Goal: Task Accomplishment & Management: Use online tool/utility

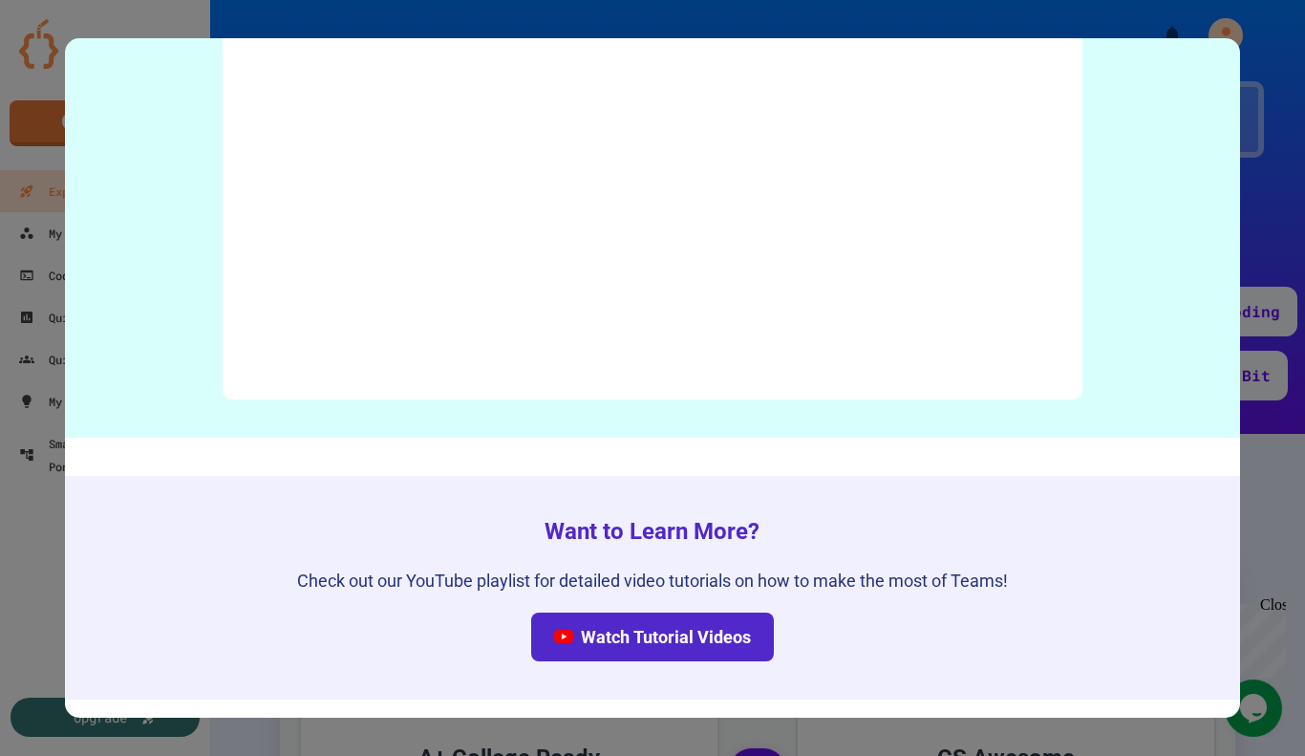
scroll to position [9535, 0]
click at [1303, 415] on div at bounding box center [652, 378] width 1305 height 756
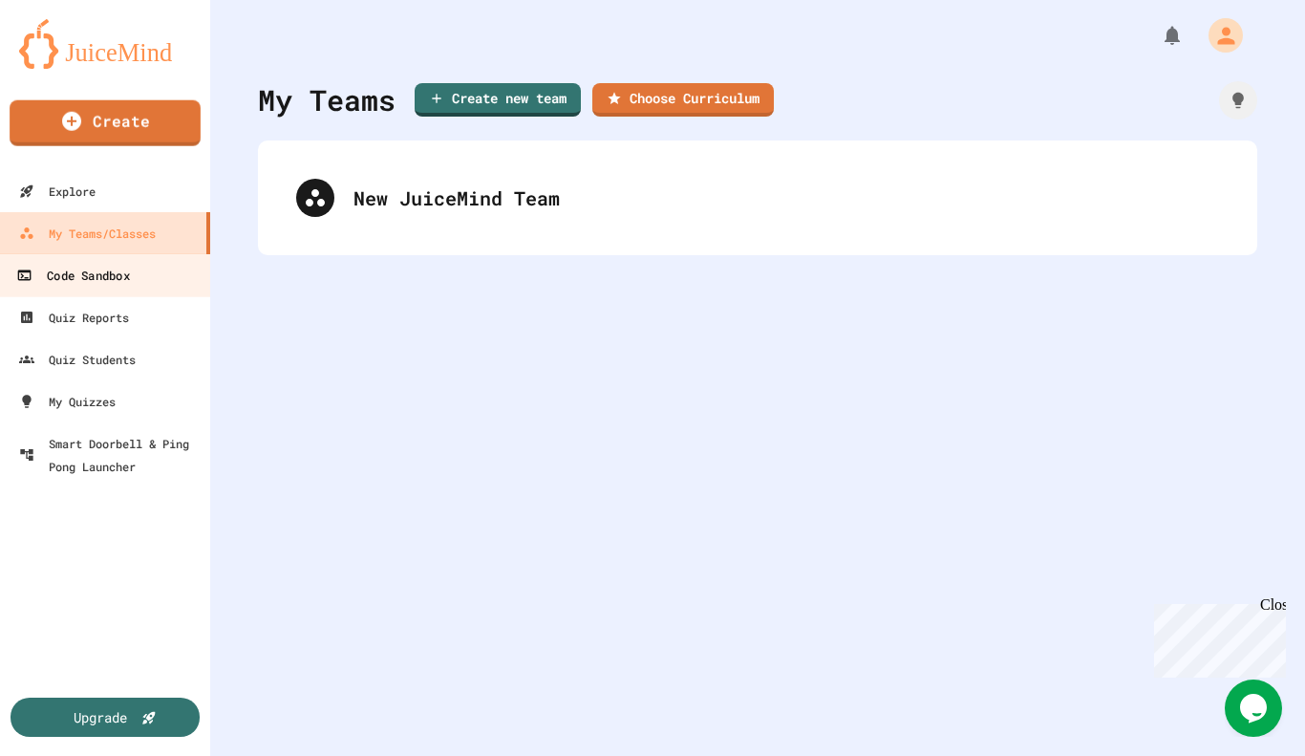
click at [151, 292] on link "Code Sandbox" at bounding box center [105, 274] width 217 height 43
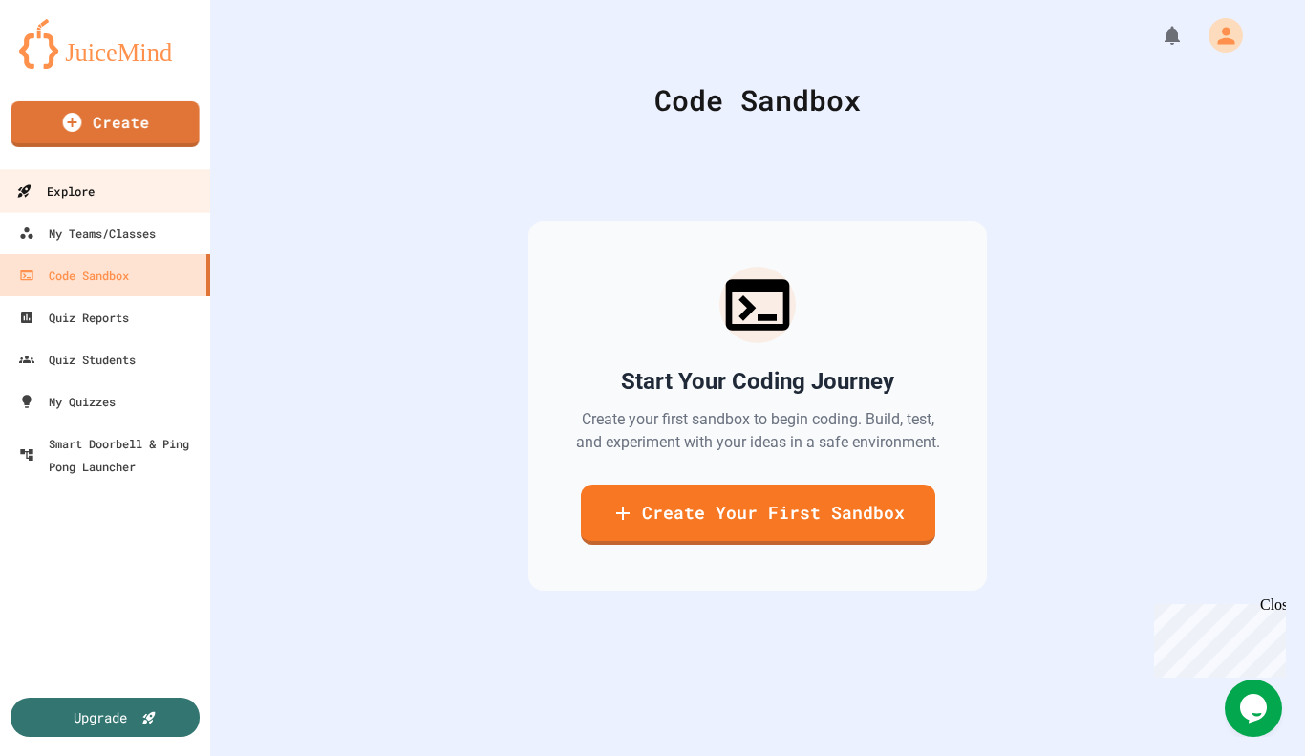
click at [156, 177] on link "Explore" at bounding box center [105, 190] width 217 height 43
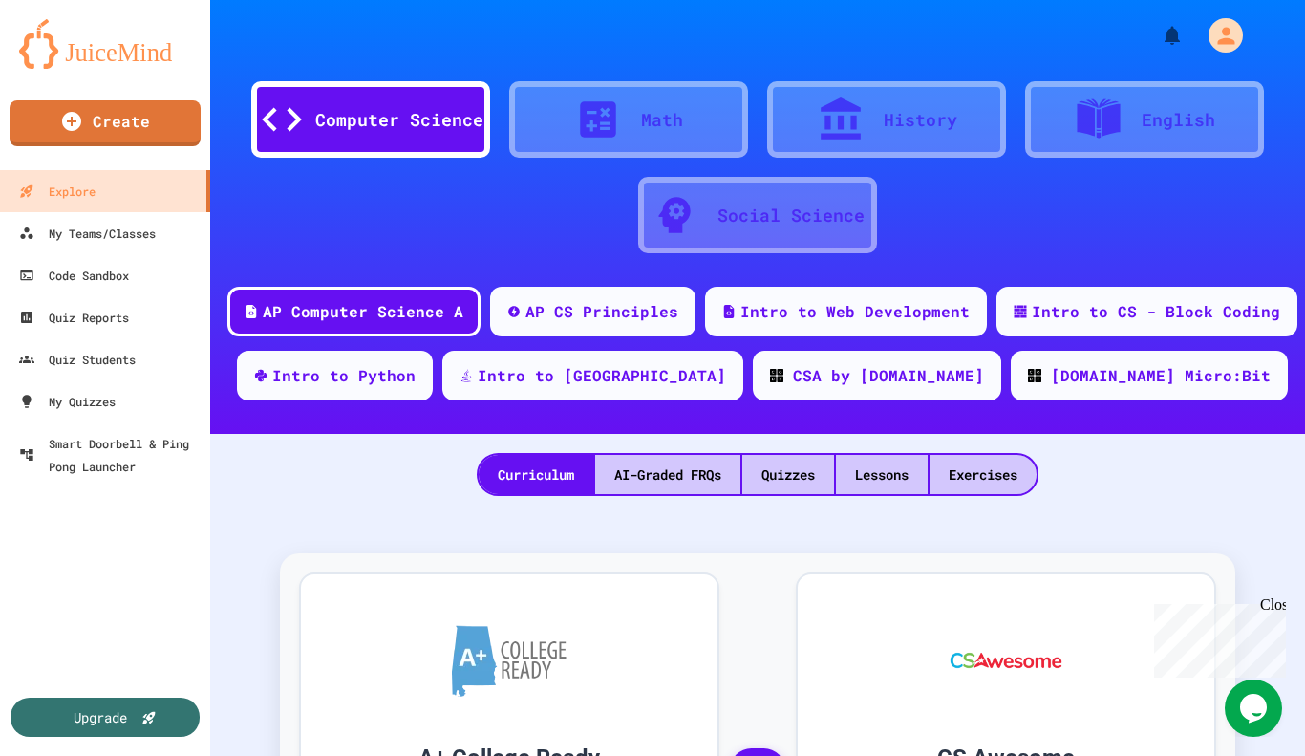
click at [165, 97] on div "Create" at bounding box center [105, 128] width 210 height 84
click at [166, 109] on link "Create" at bounding box center [105, 123] width 191 height 46
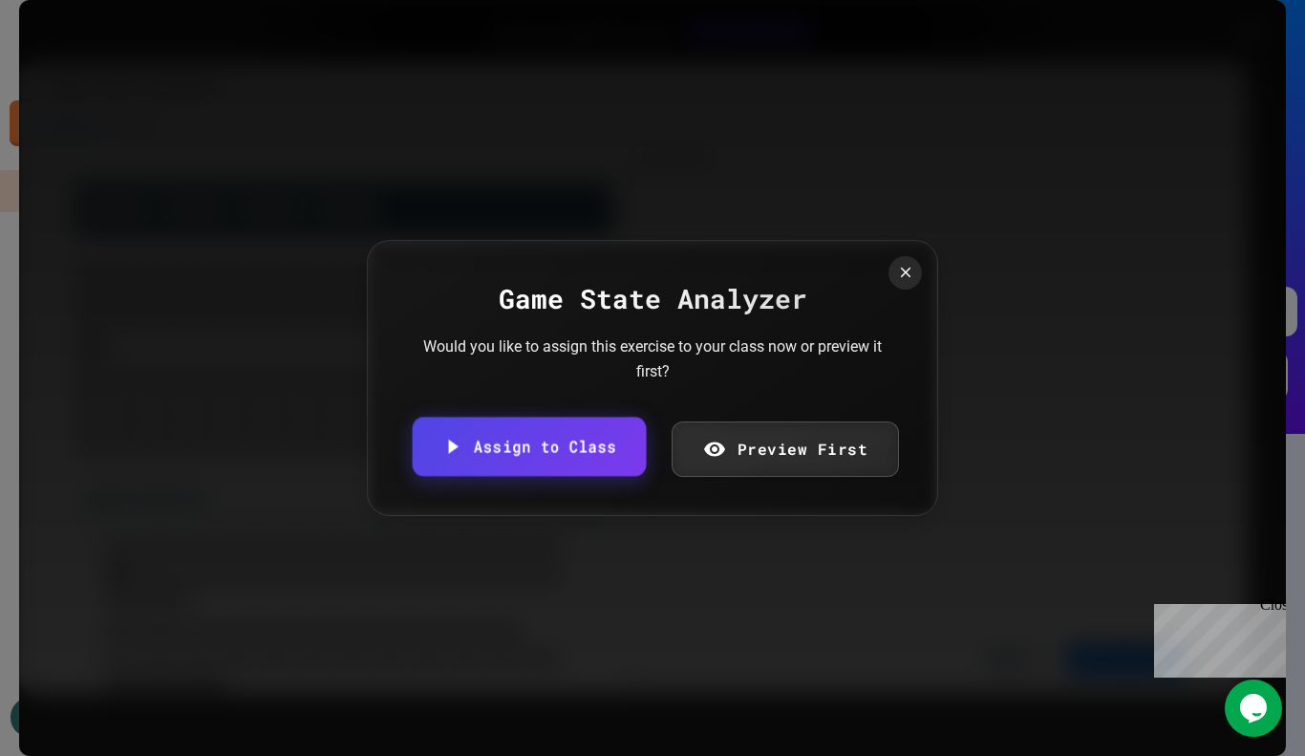
click at [565, 443] on link "Assign to Class" at bounding box center [529, 446] width 234 height 59
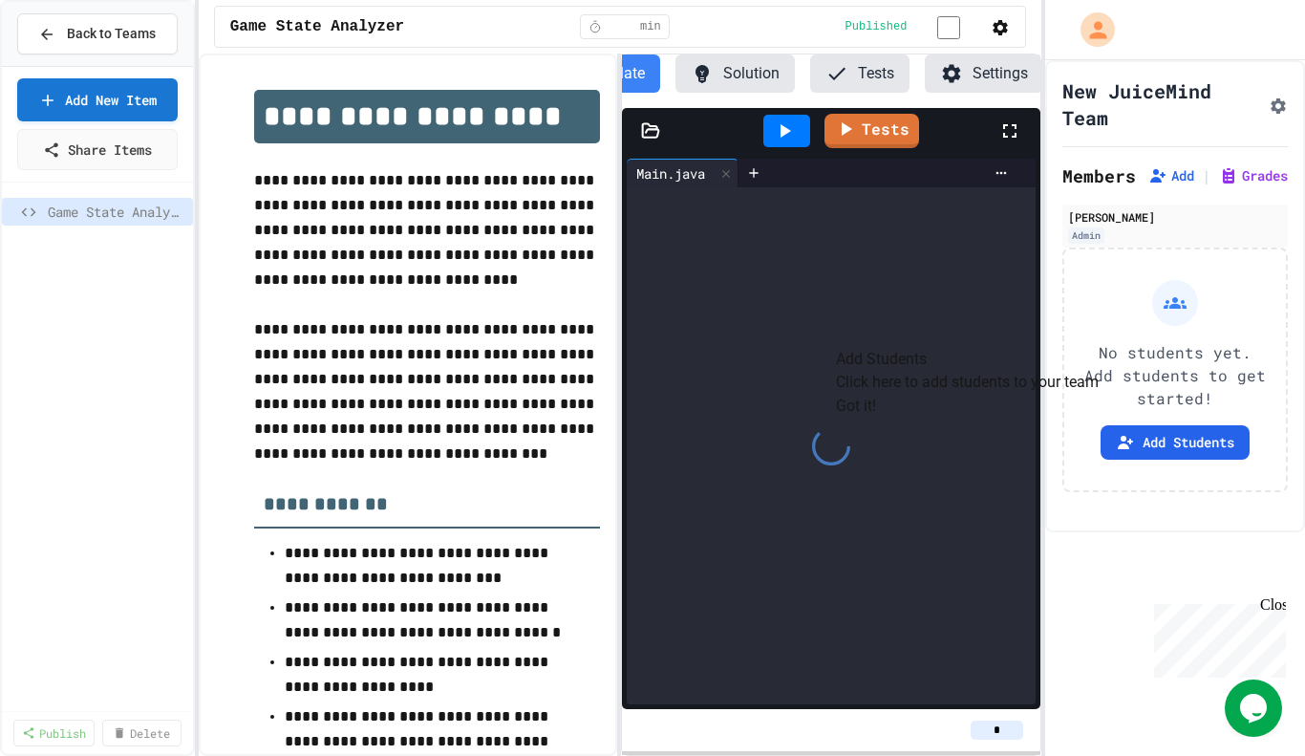
scroll to position [0, 67]
click at [876, 418] on button "Got it!" at bounding box center [856, 406] width 40 height 23
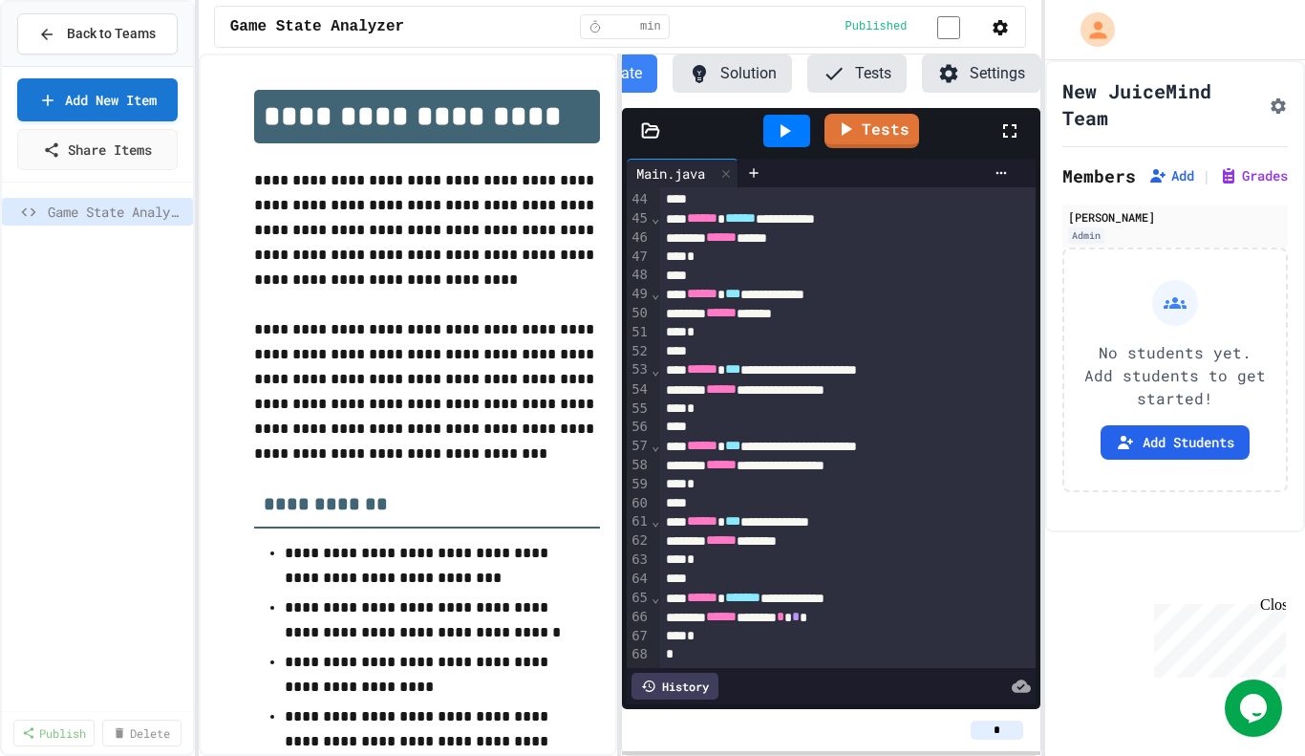
scroll to position [0, 0]
